Goal: Transaction & Acquisition: Purchase product/service

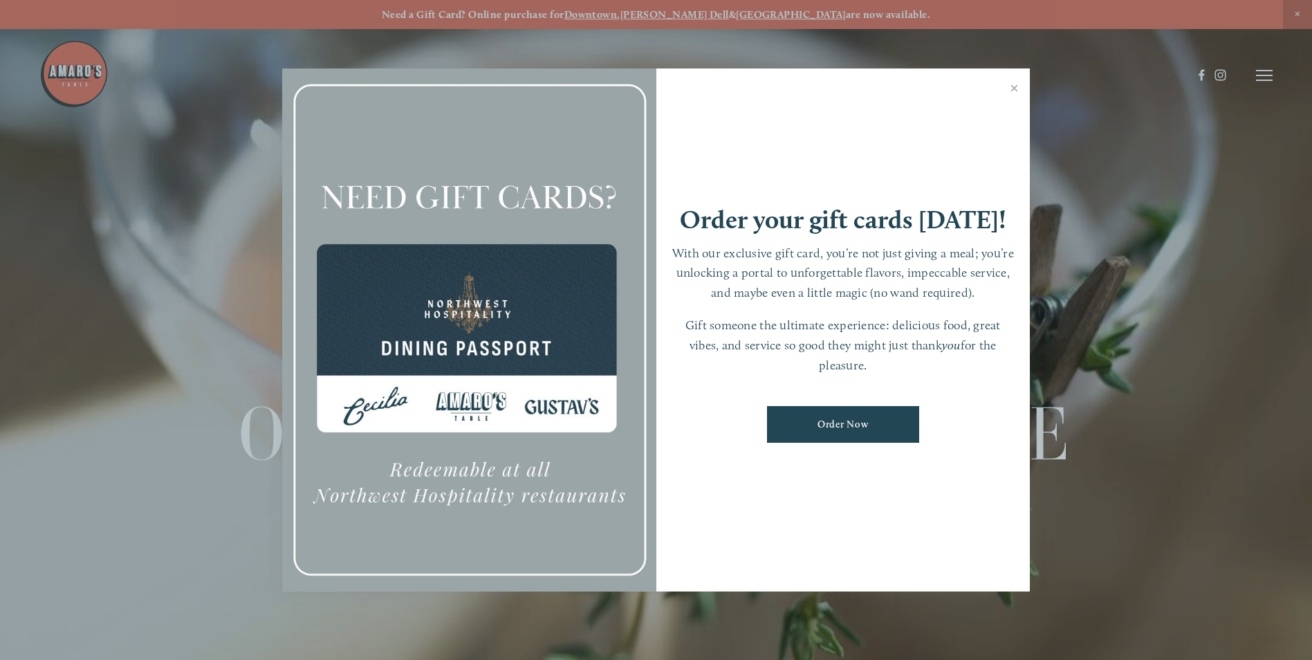
click at [852, 425] on link "Order Now" at bounding box center [843, 424] width 152 height 37
click at [1011, 90] on link "Close" at bounding box center [1014, 90] width 27 height 39
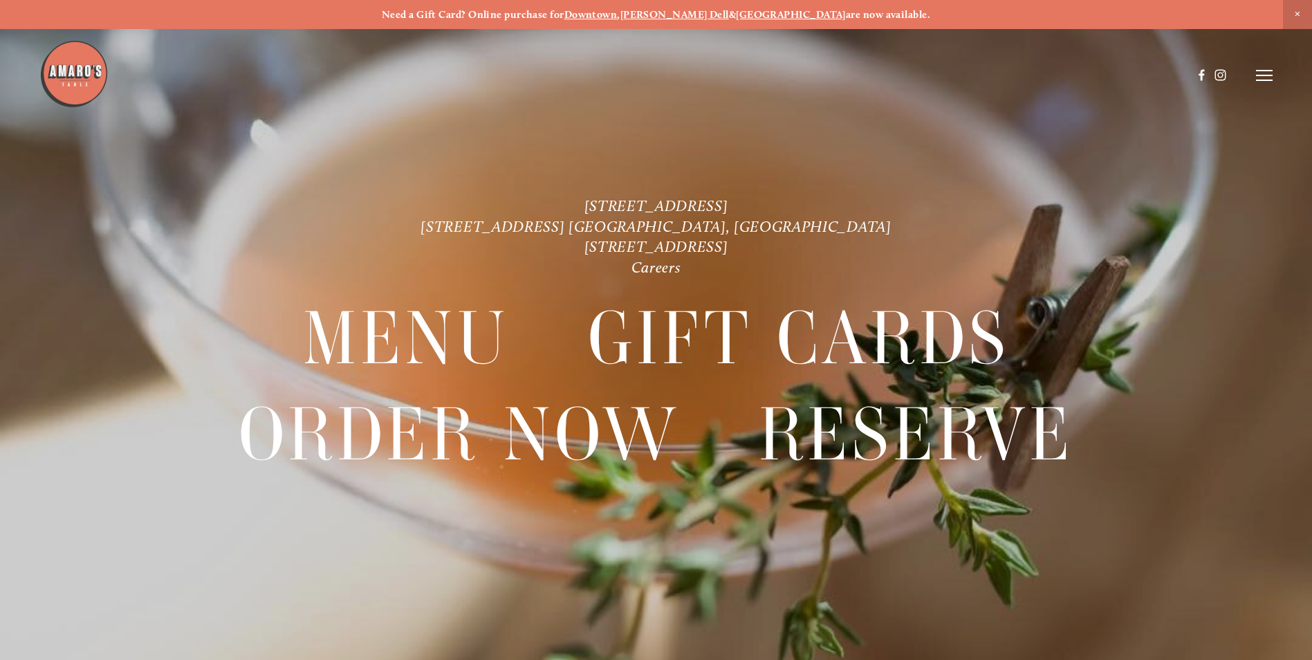
click at [1260, 75] on icon at bounding box center [1264, 75] width 17 height 12
click at [1033, 69] on span "Order Now" at bounding box center [1028, 74] width 56 height 13
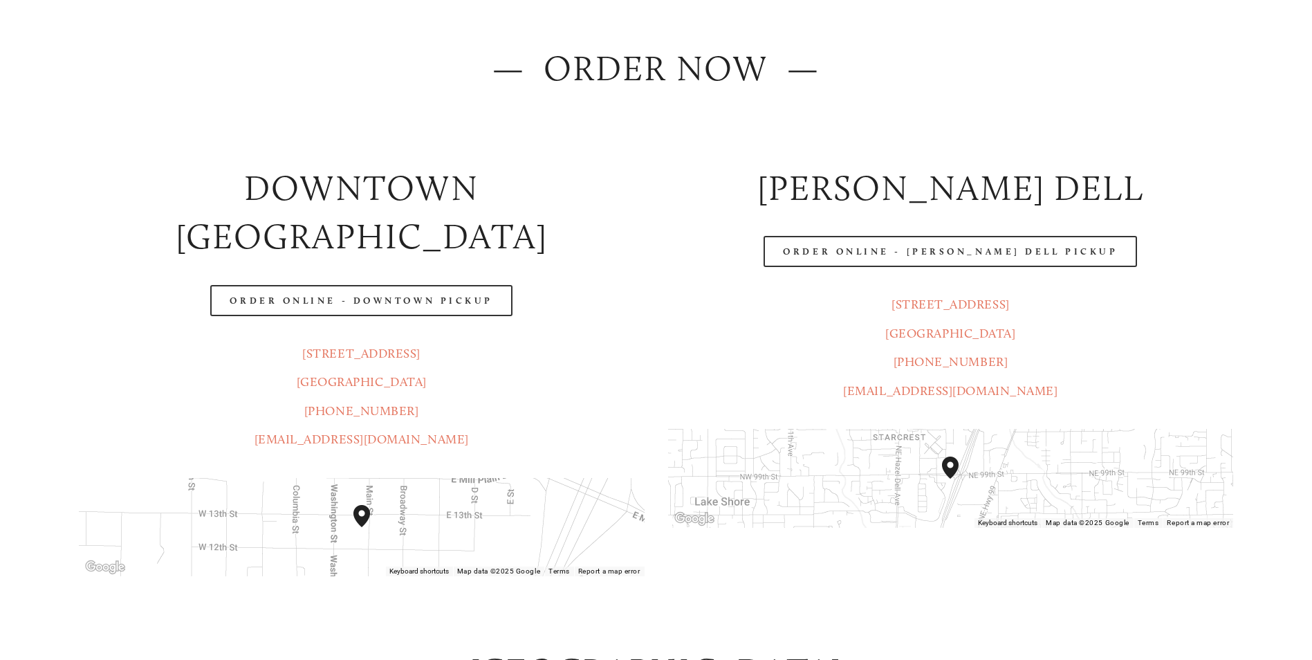
scroll to position [208, 0]
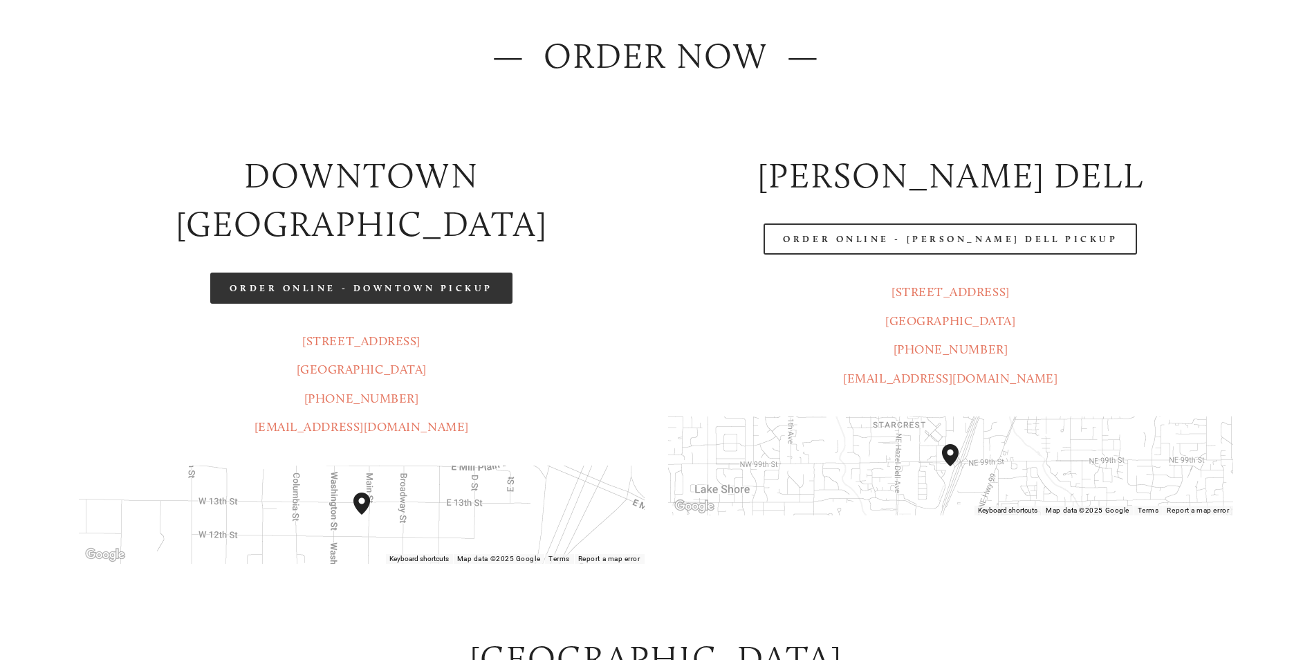
click at [306, 273] on link "Order Online - Downtown pickup" at bounding box center [361, 288] width 302 height 31
